Goal: Information Seeking & Learning: Learn about a topic

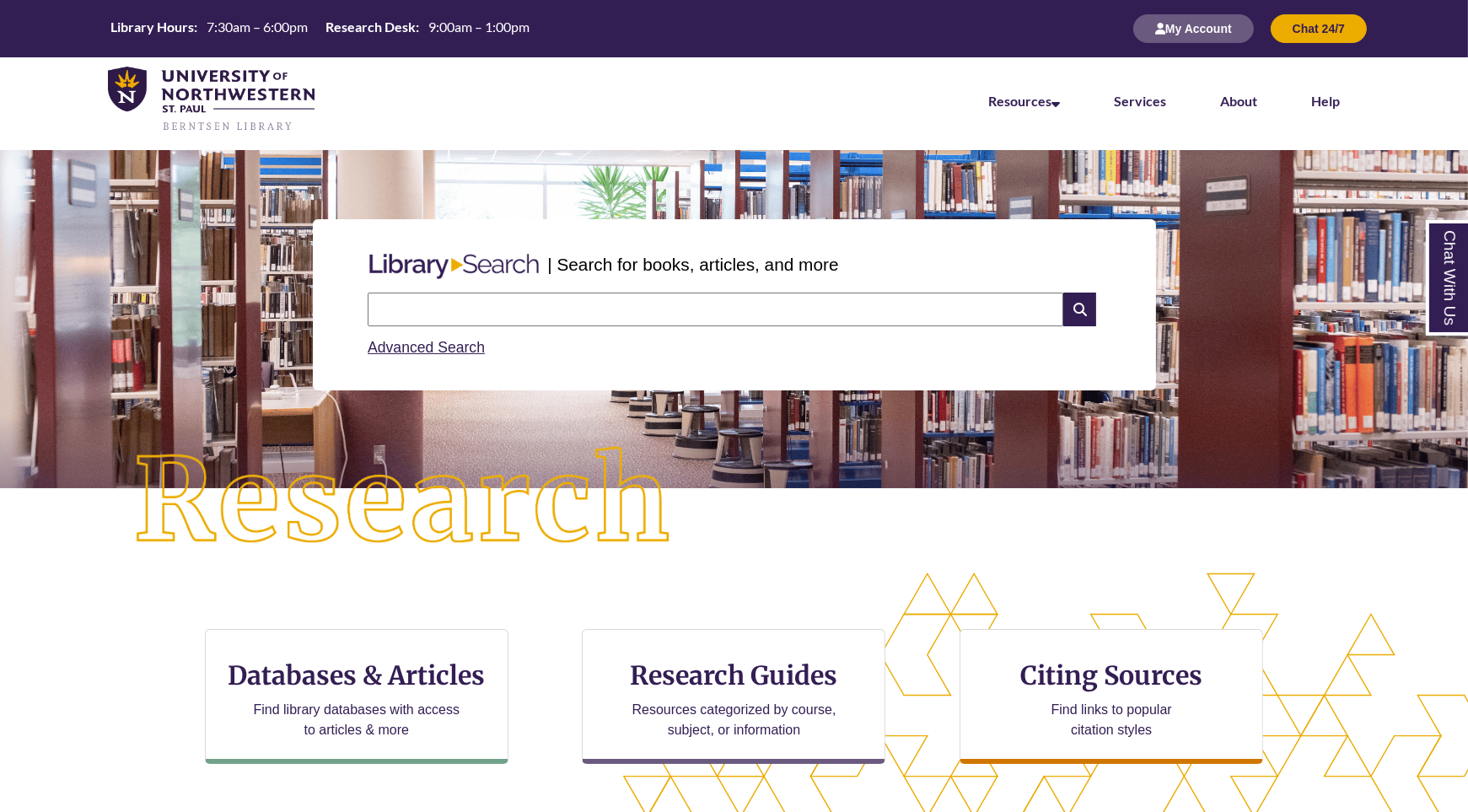
click at [705, 308] on input "text" at bounding box center [715, 309] width 696 height 34
click at [911, 396] on div "| Search for books, articles, and more Search Advanced Search" at bounding box center [734, 304] width 1443 height 252
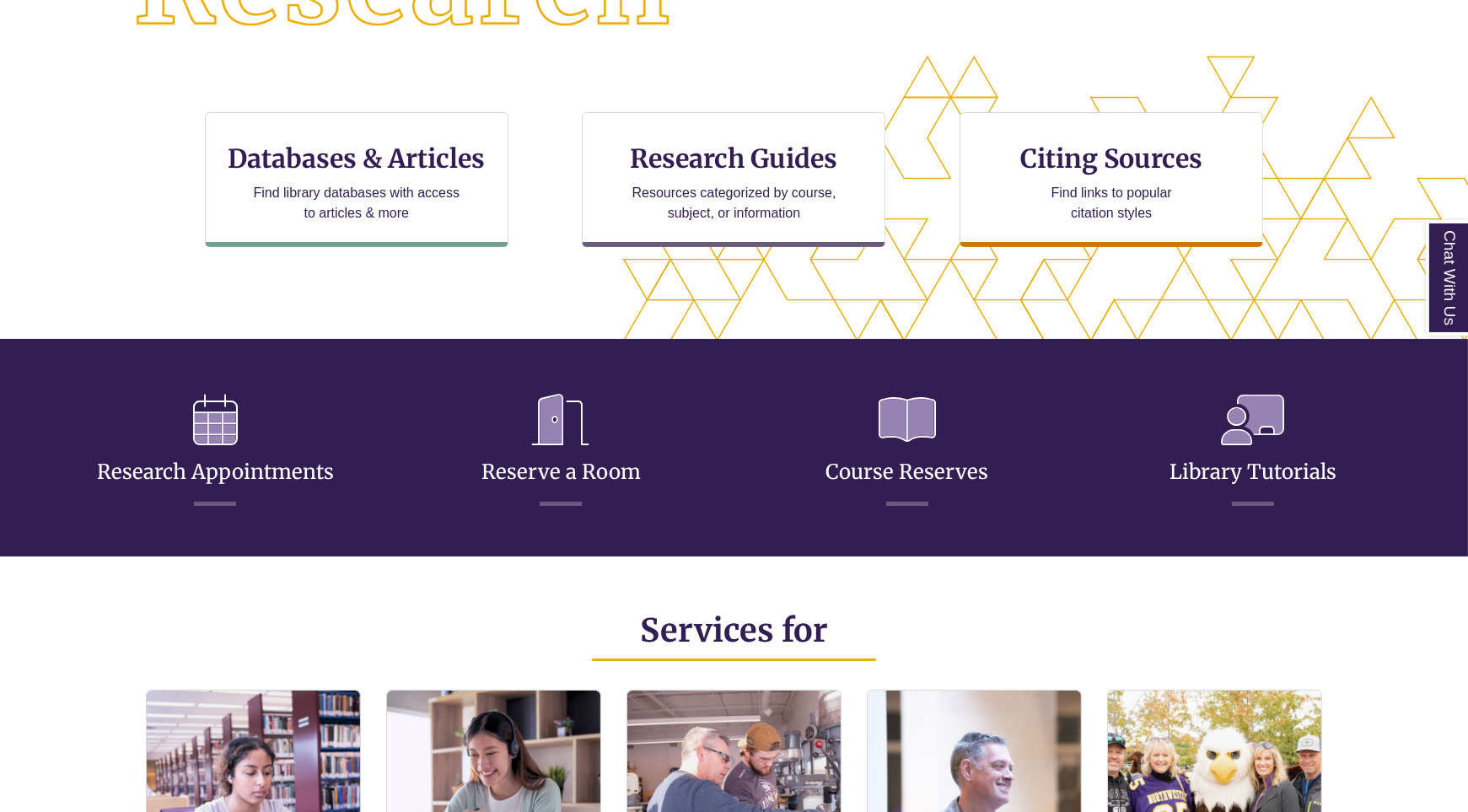
scroll to position [517, 0]
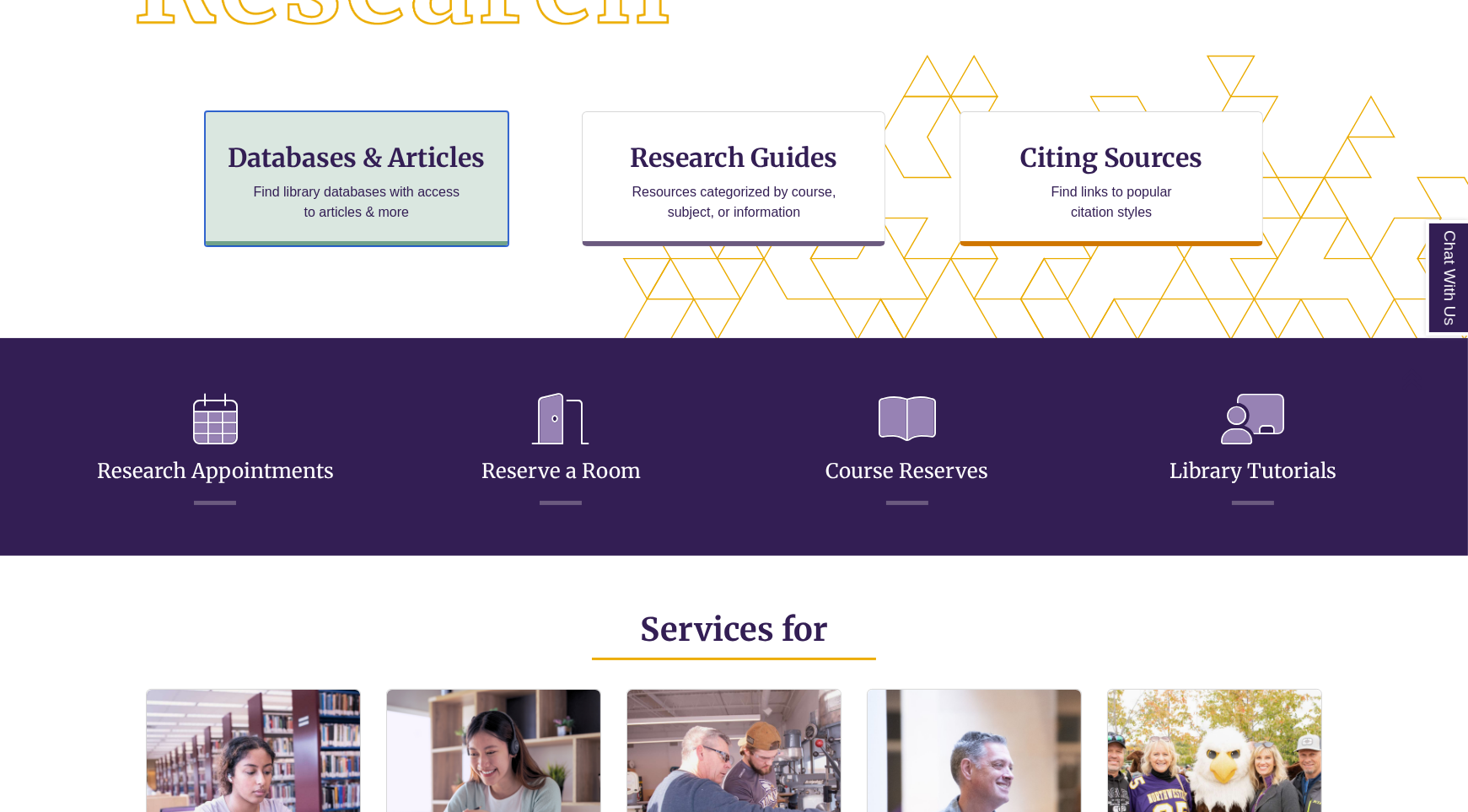
click at [369, 162] on h3 "Databases & Articles" at bounding box center [356, 158] width 275 height 32
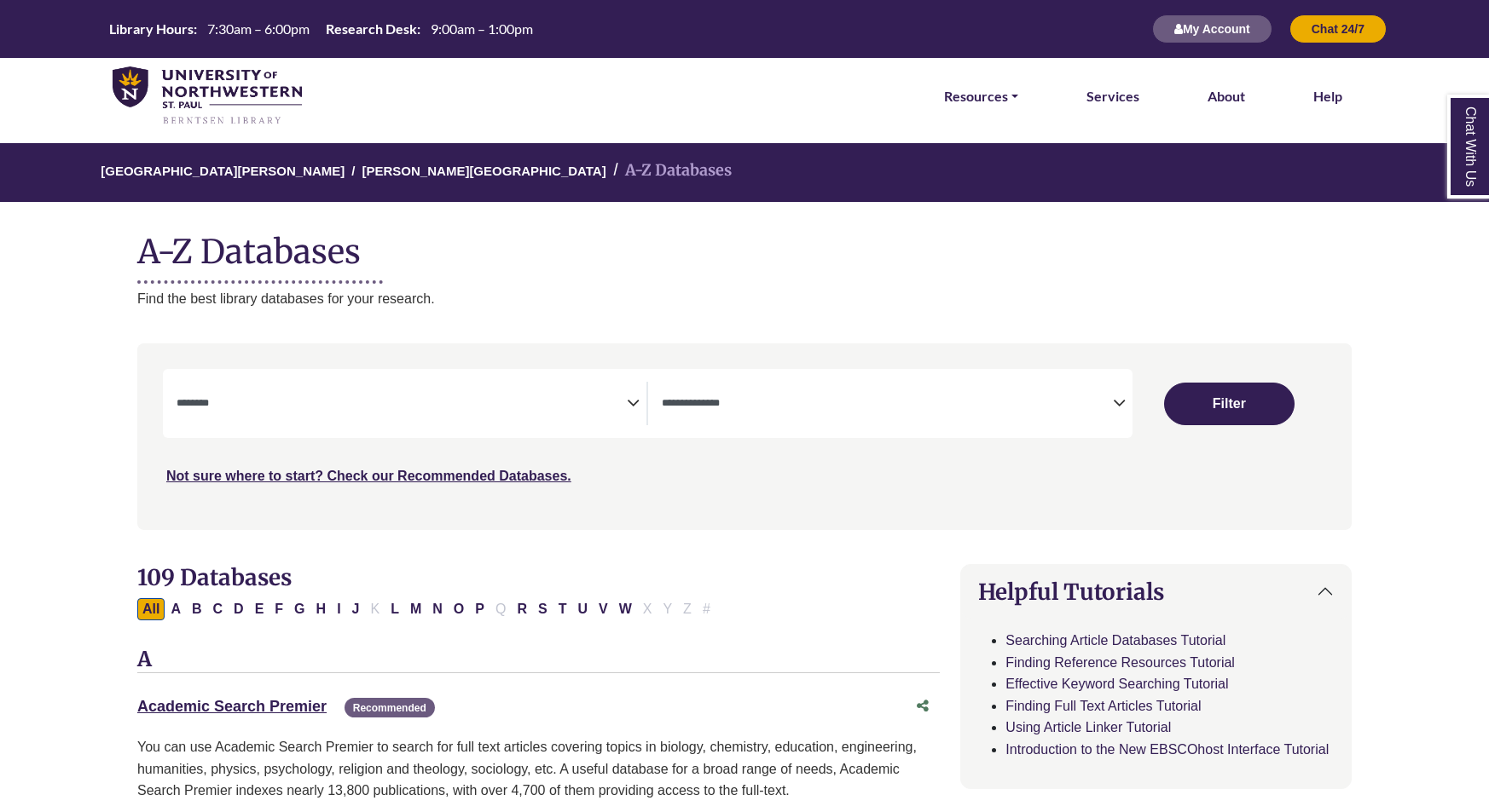
select select "Database Subject Filter"
select select "Database Types Filter"
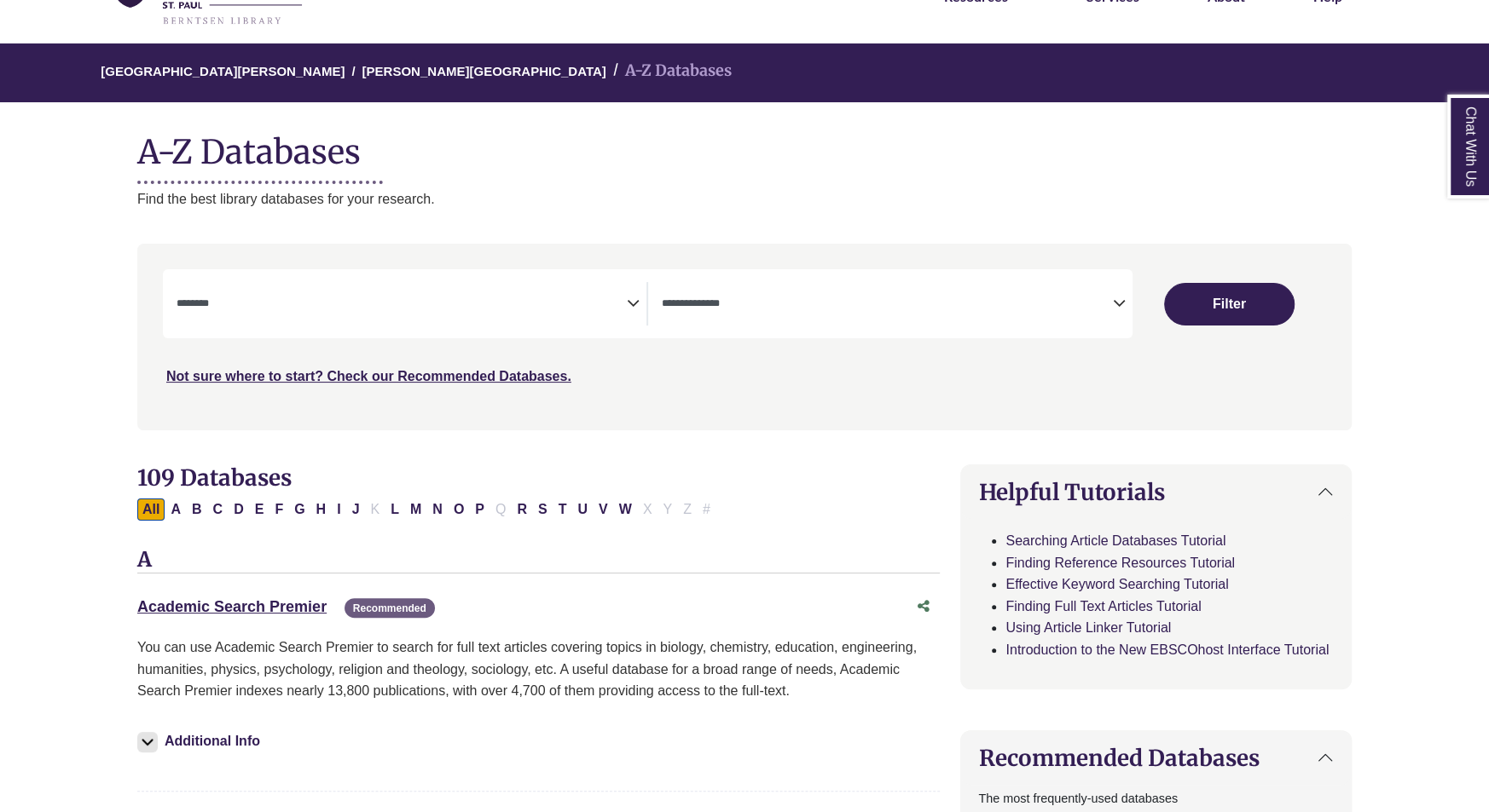
click at [430, 314] on span "Search filters" at bounding box center [401, 304] width 450 height 43
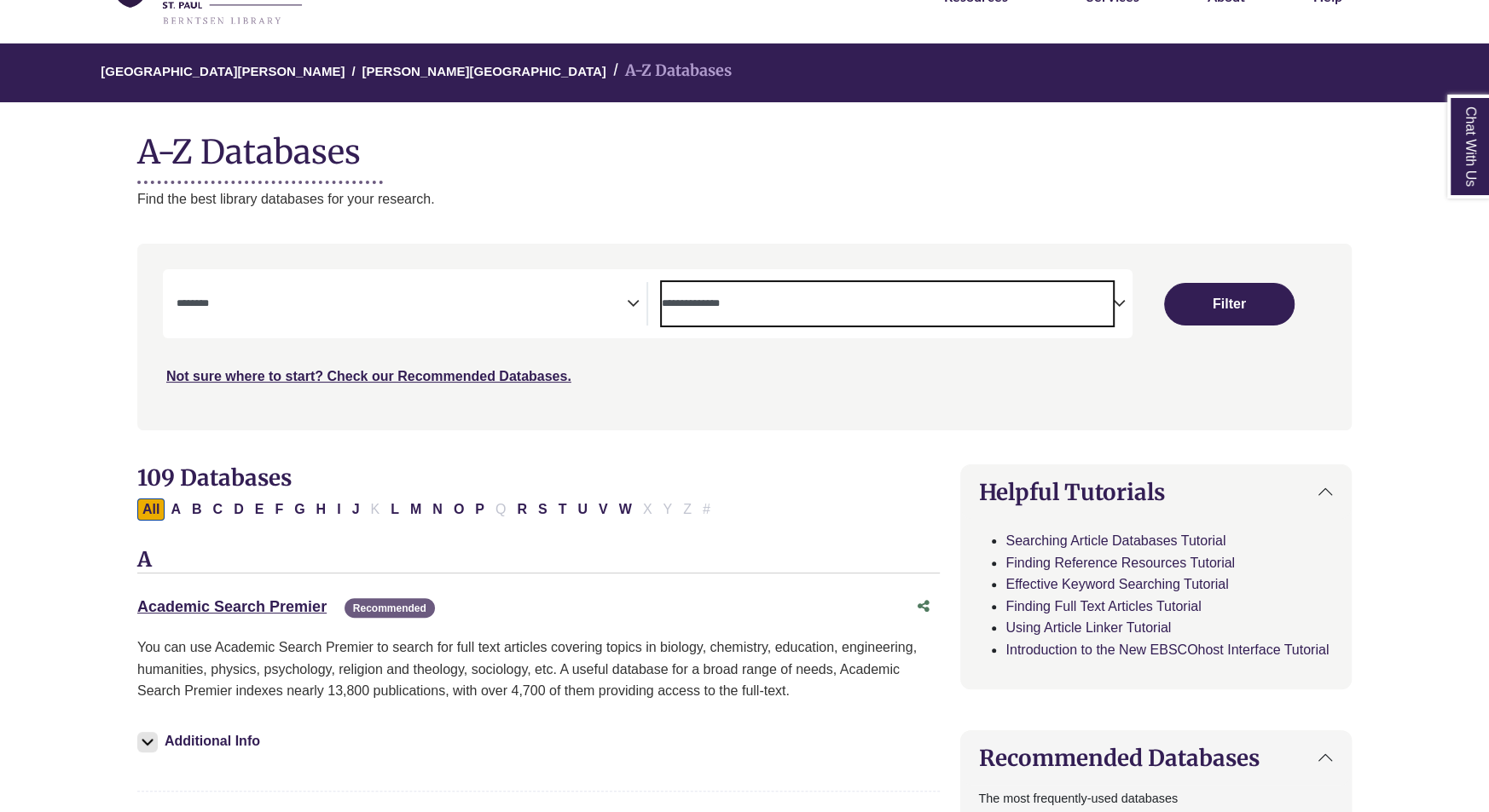
click at [904, 306] on textarea "Search" at bounding box center [887, 305] width 450 height 14
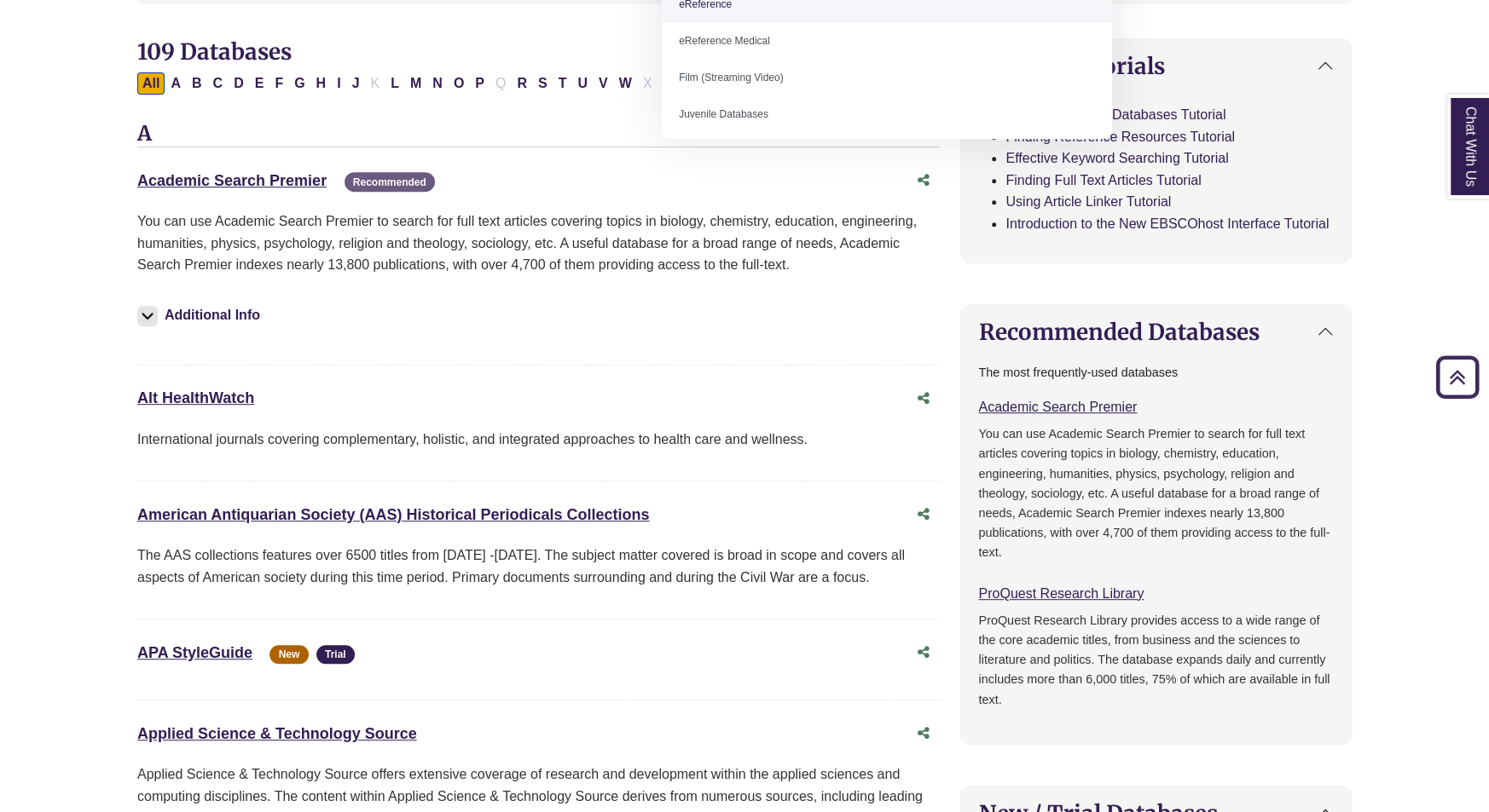
scroll to position [0, 0]
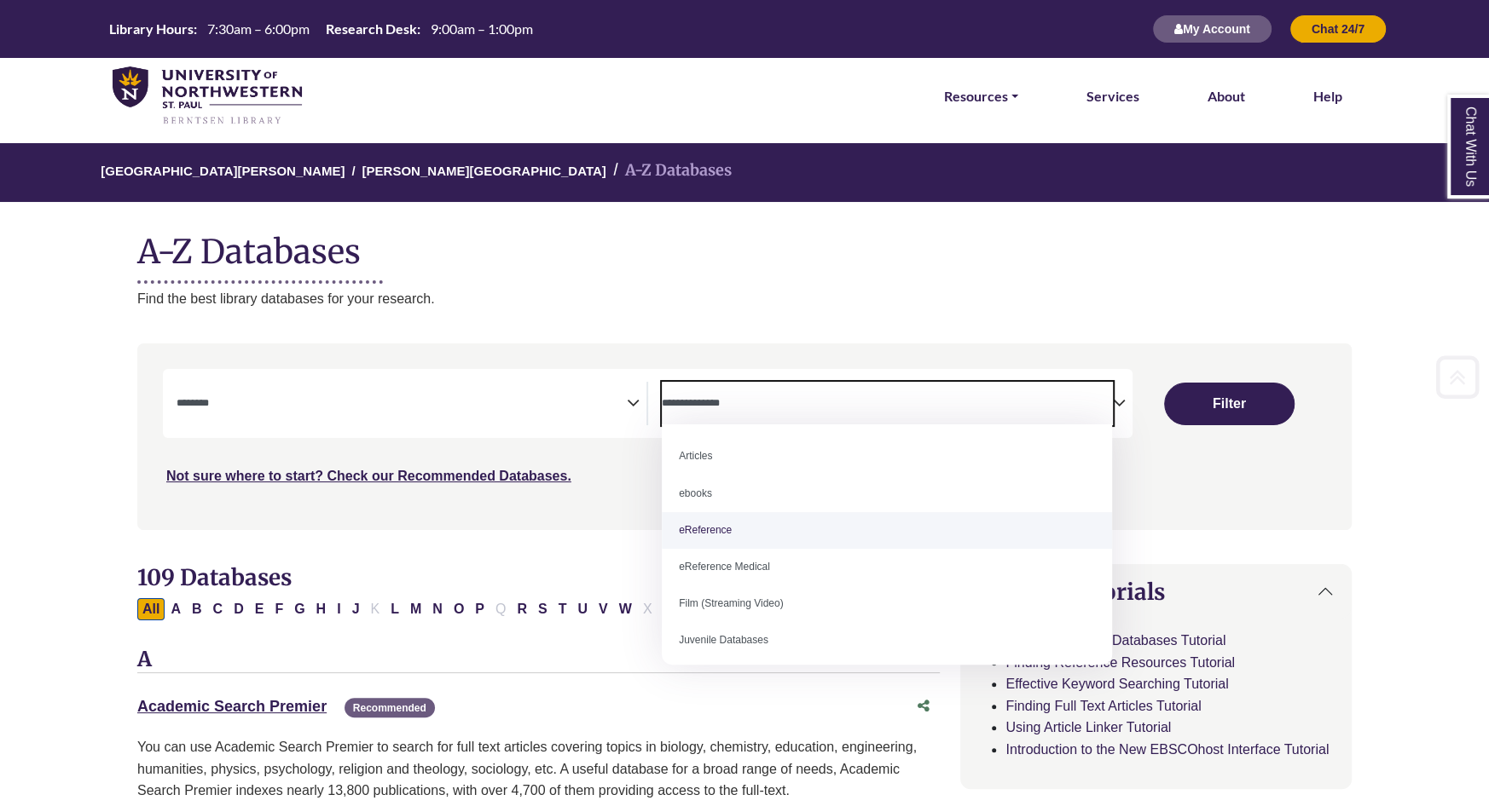
click at [443, 402] on textarea "Search" at bounding box center [401, 405] width 450 height 14
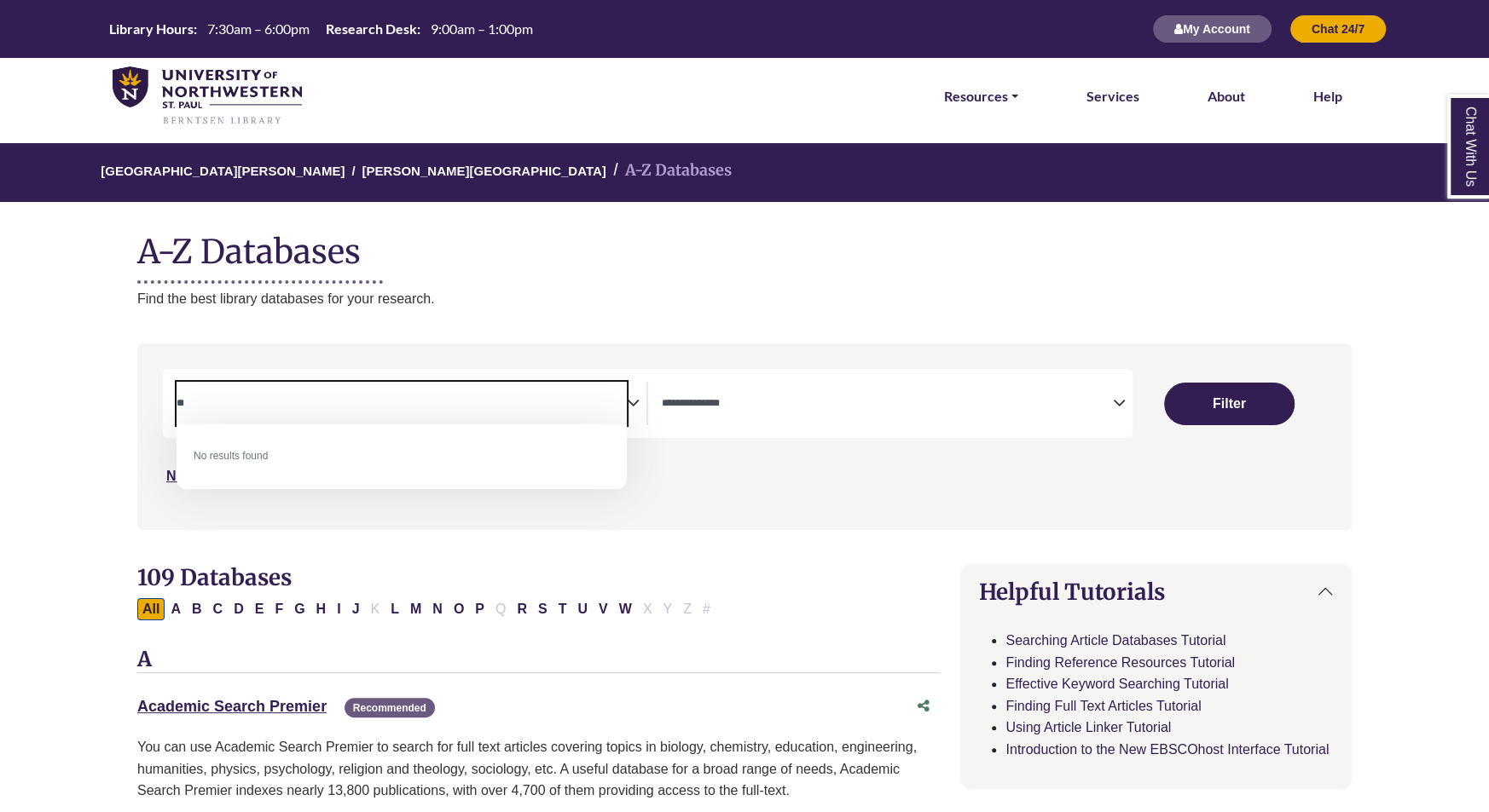
type textarea "*"
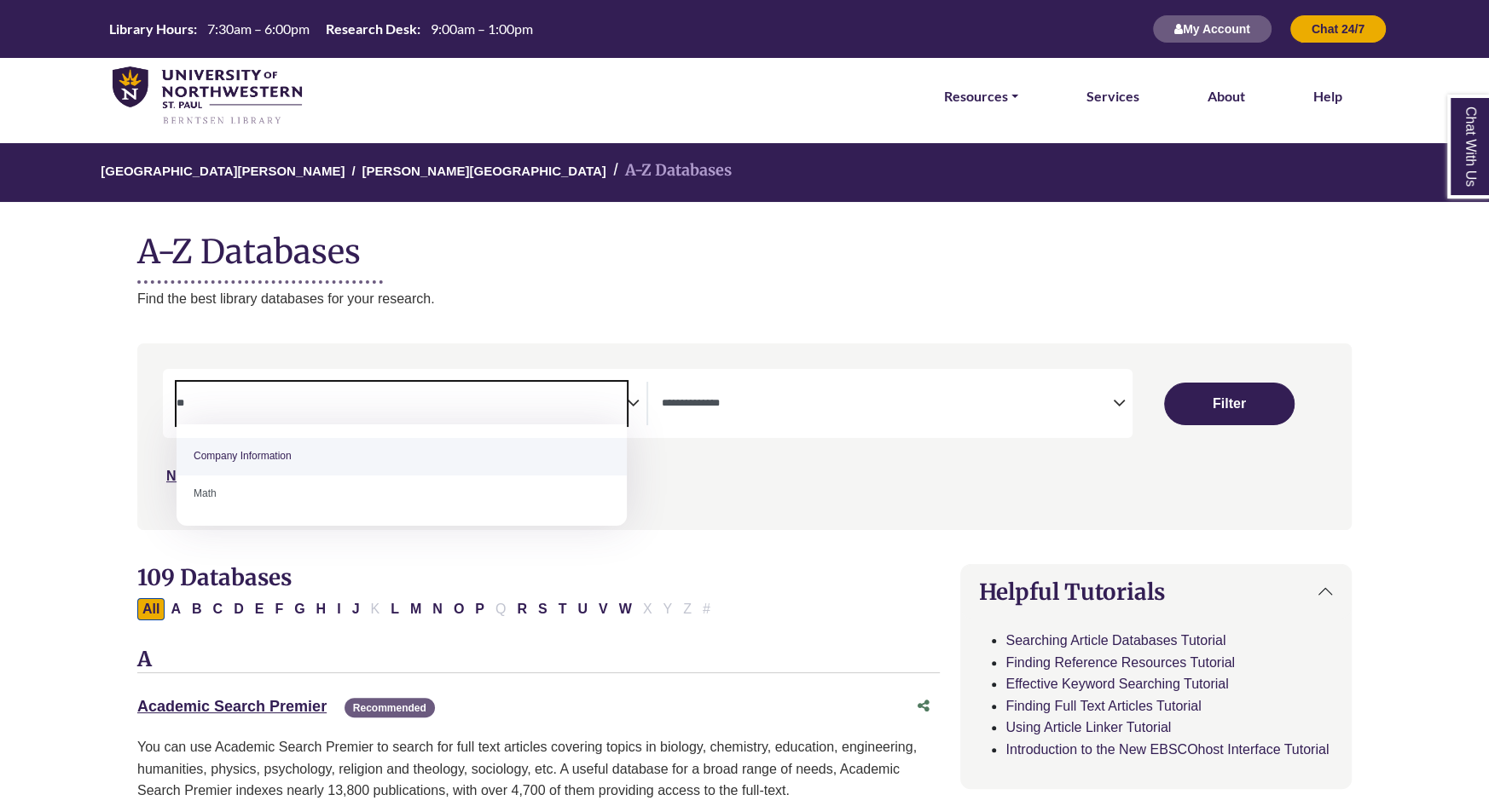
type textarea "*"
type textarea "**"
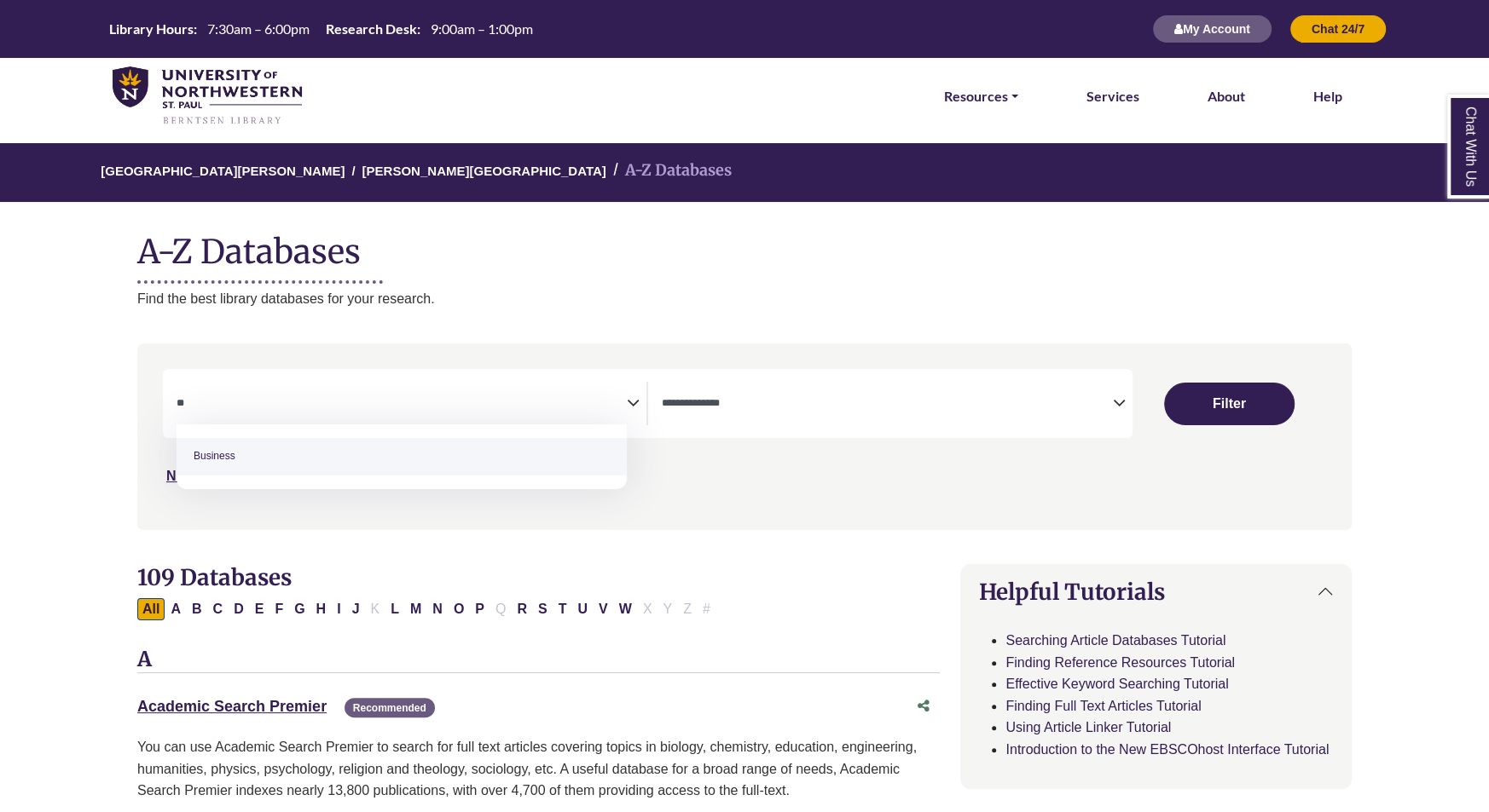
click at [281, 485] on span "Business" at bounding box center [401, 456] width 450 height 64
select select "*****"
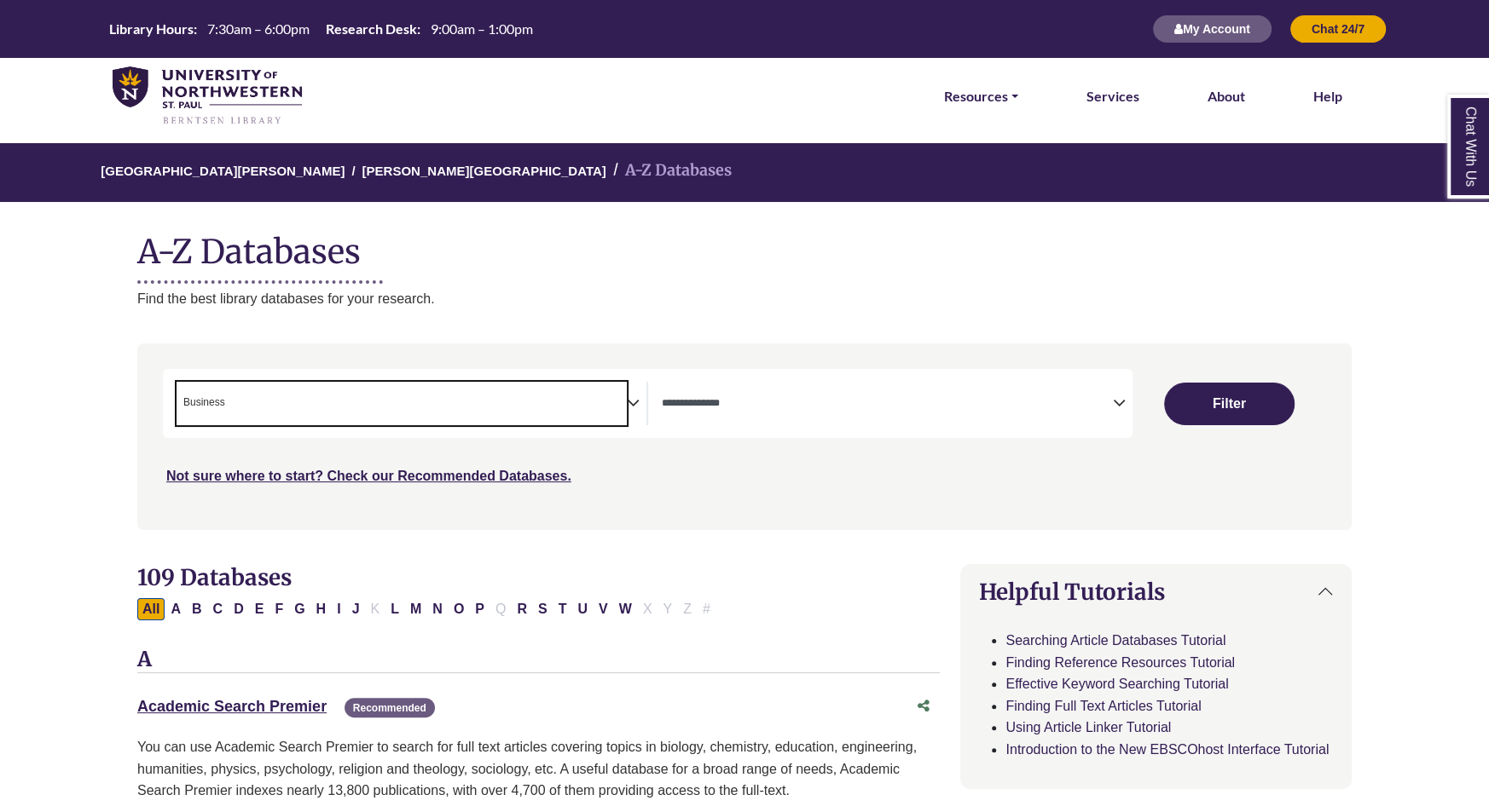
scroll to position [66, 0]
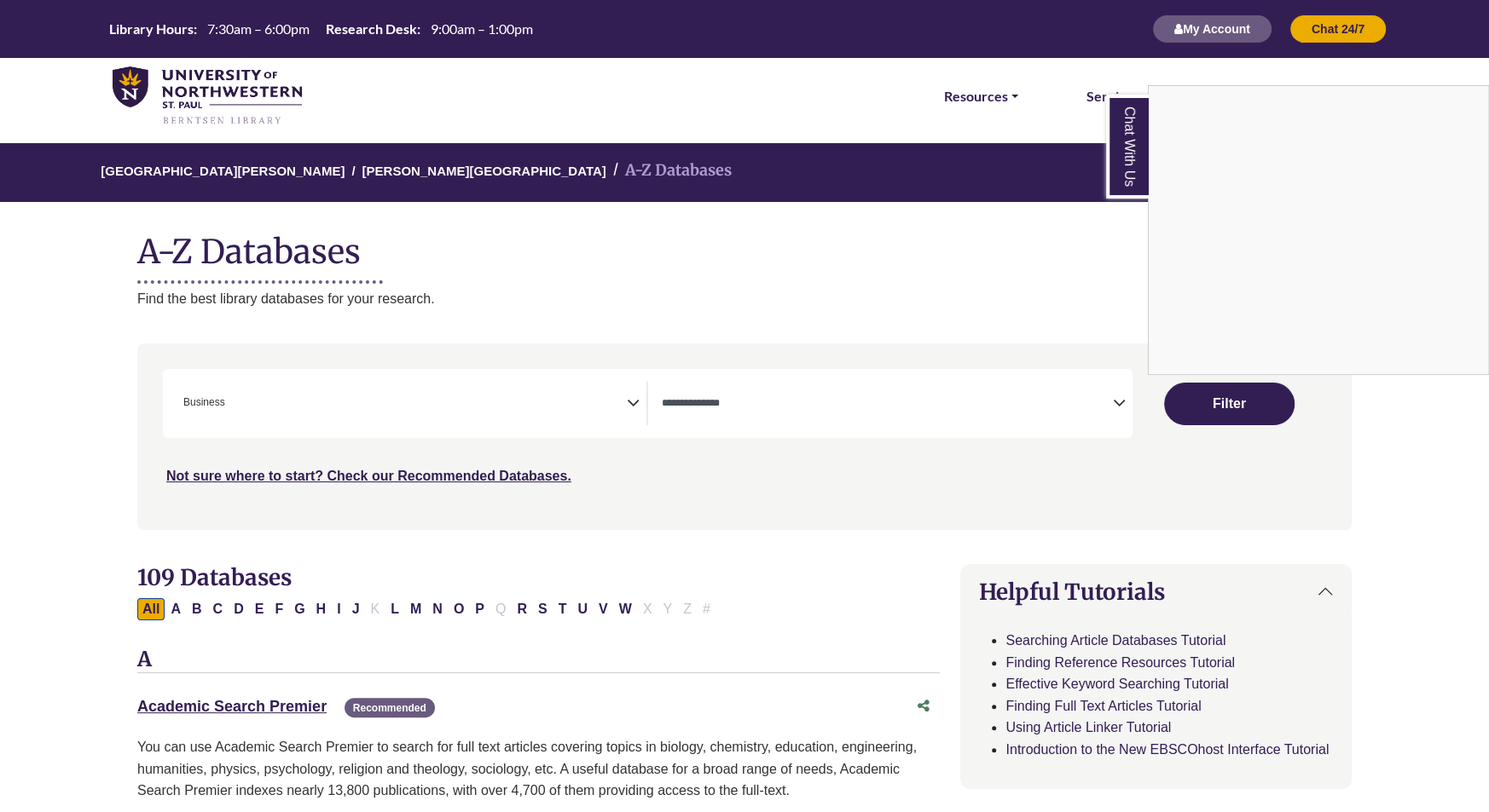
click at [1227, 408] on div "Chat With Us" at bounding box center [744, 406] width 1489 height 812
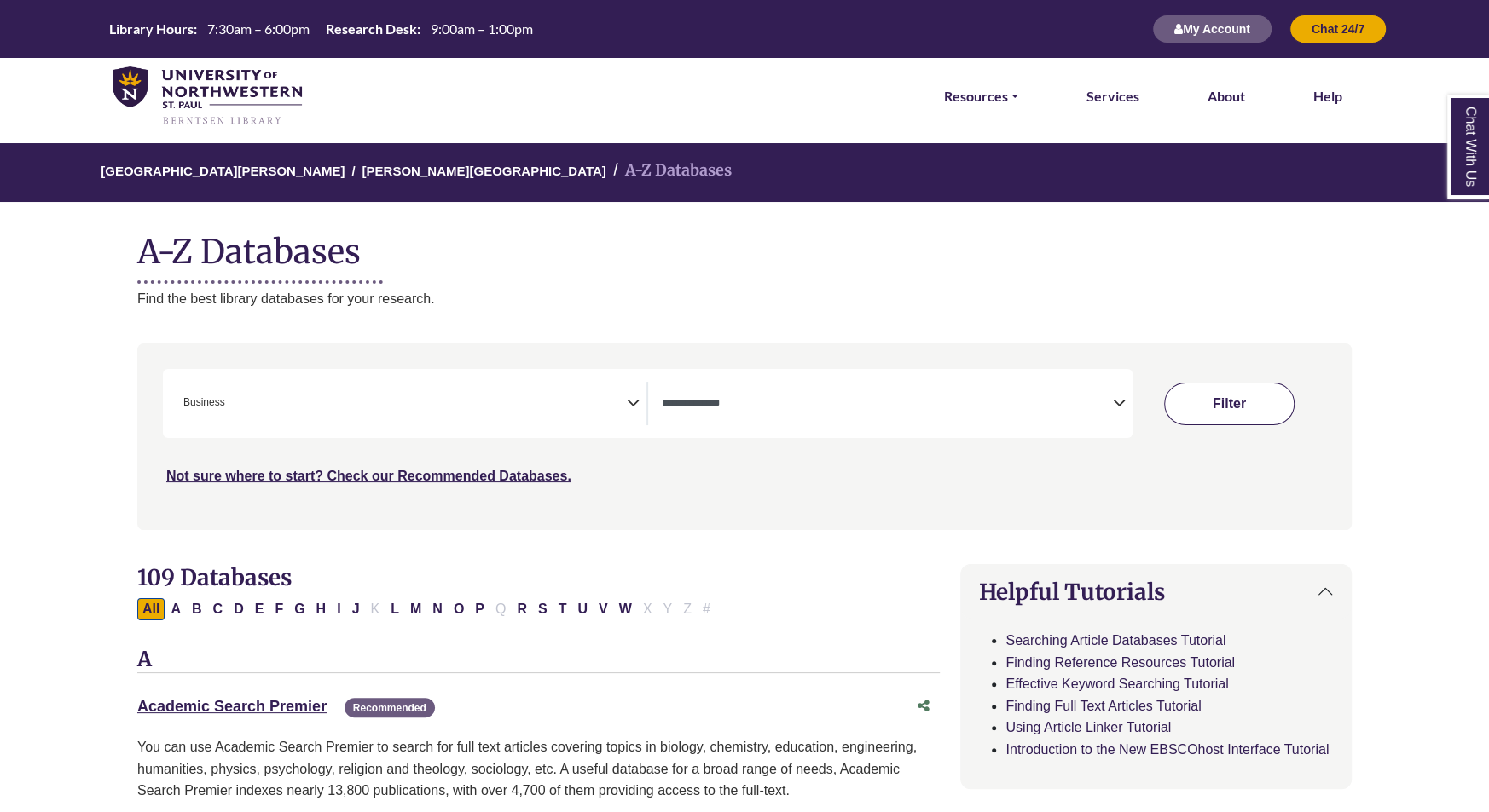
click at [1222, 405] on button "Filter" at bounding box center [1228, 403] width 131 height 42
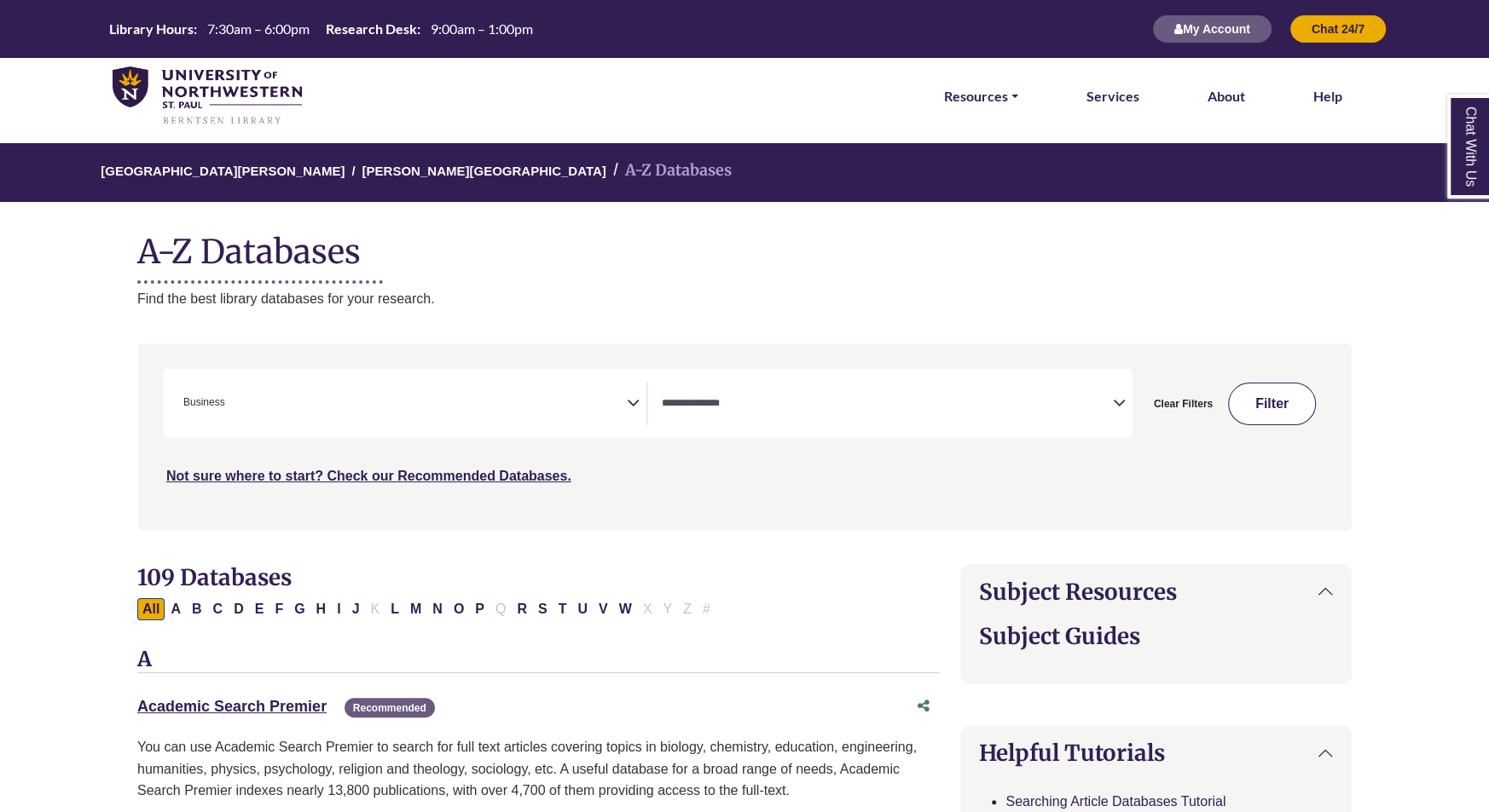
select select "Database Types Filter"
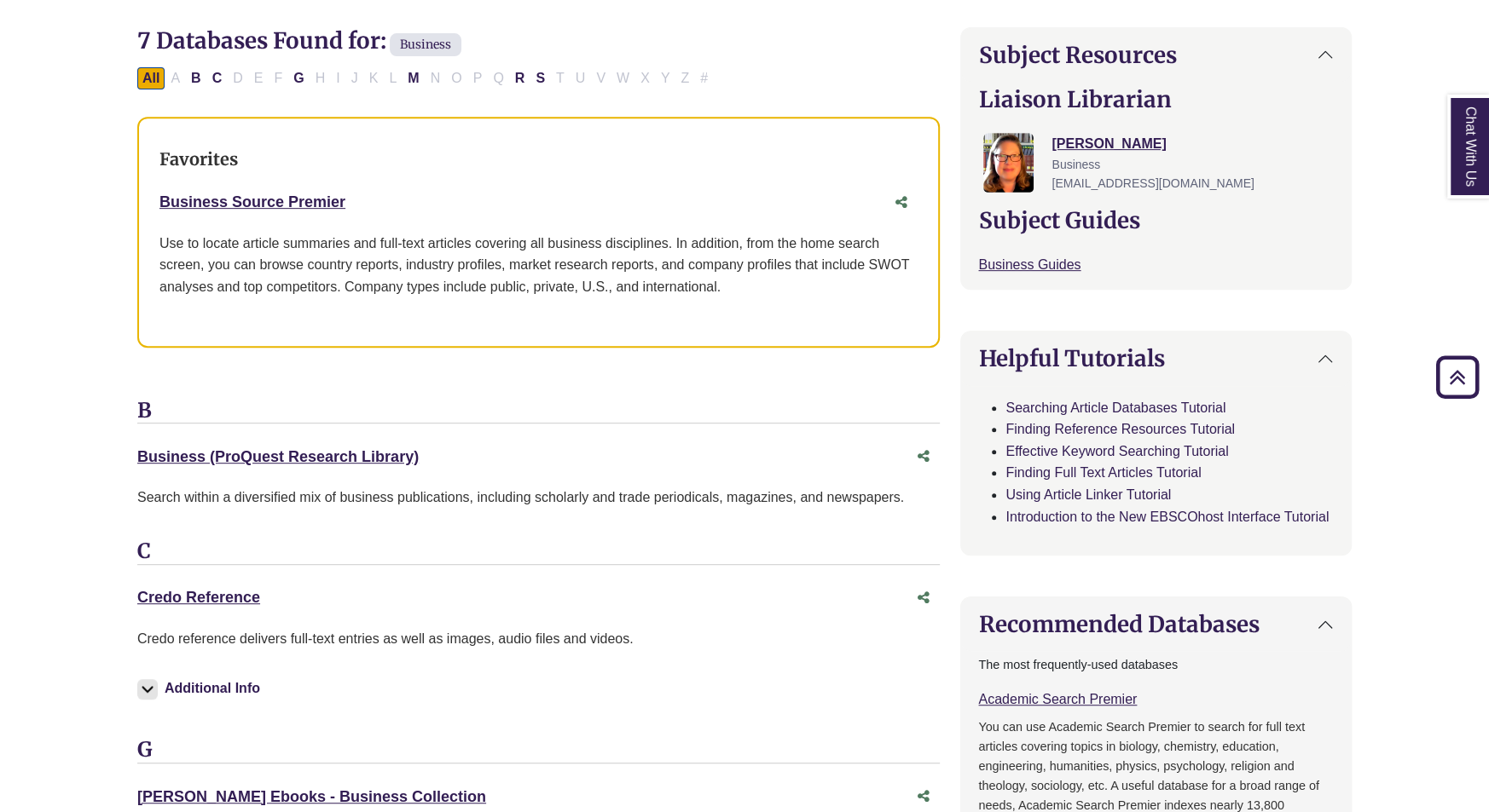
scroll to position [539, 0]
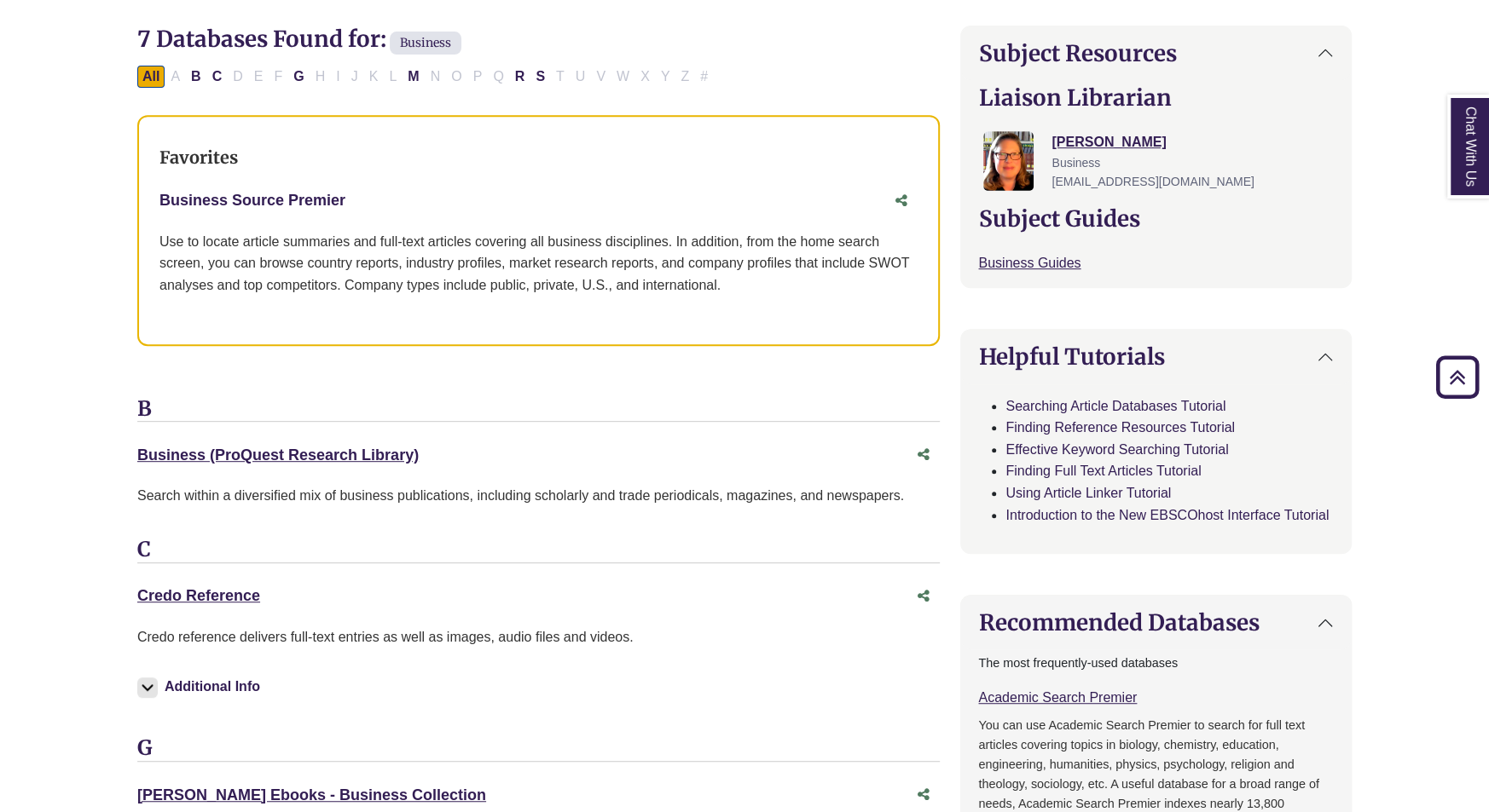
click at [256, 202] on link "Business Source Premier This link opens in a new window" at bounding box center [252, 200] width 186 height 17
click at [247, 462] on div "Business (ProQuest Research Library) This link opens in a new window" at bounding box center [521, 455] width 768 height 25
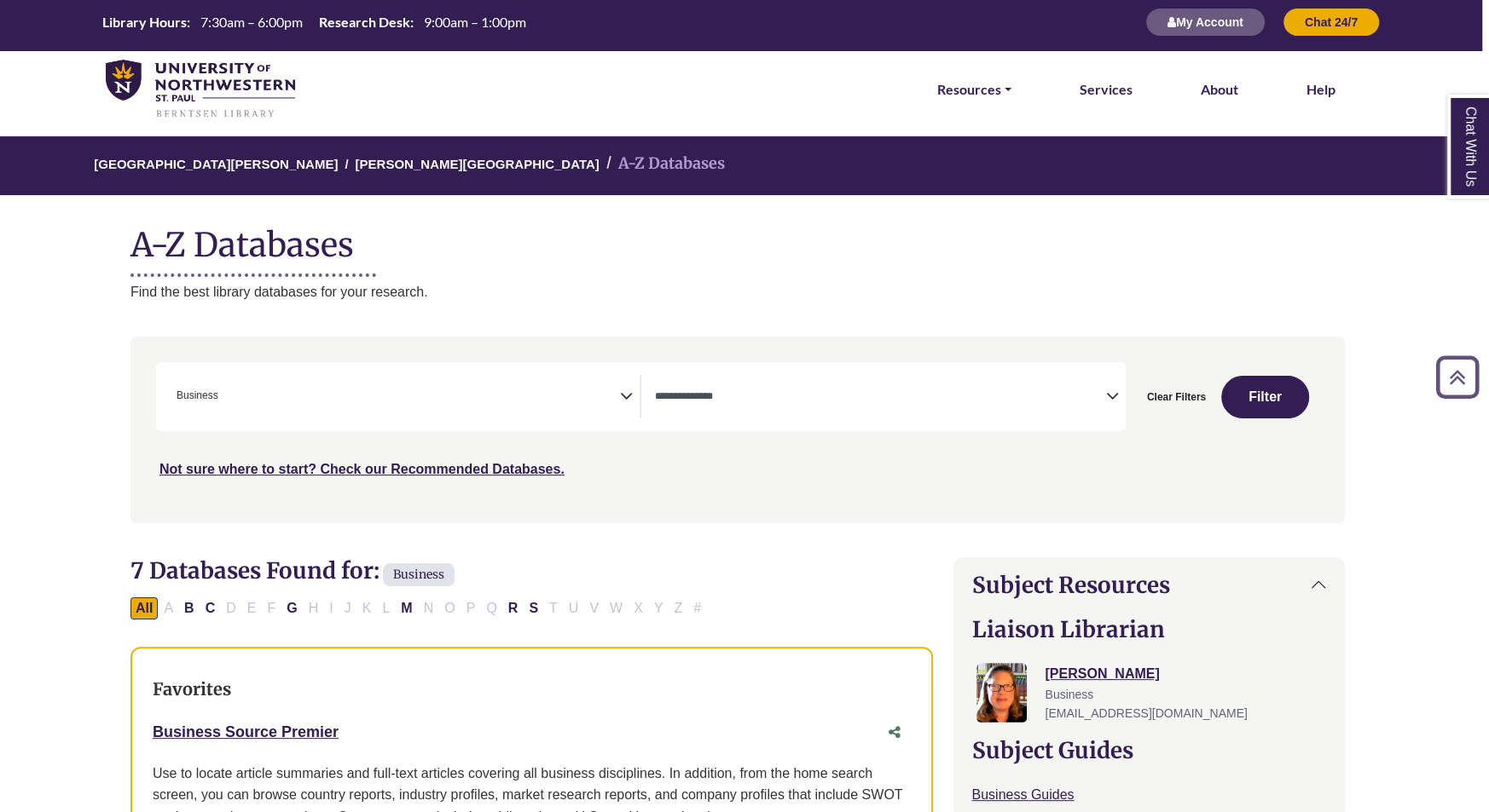
scroll to position [8, 7]
